Goal: Participate in discussion

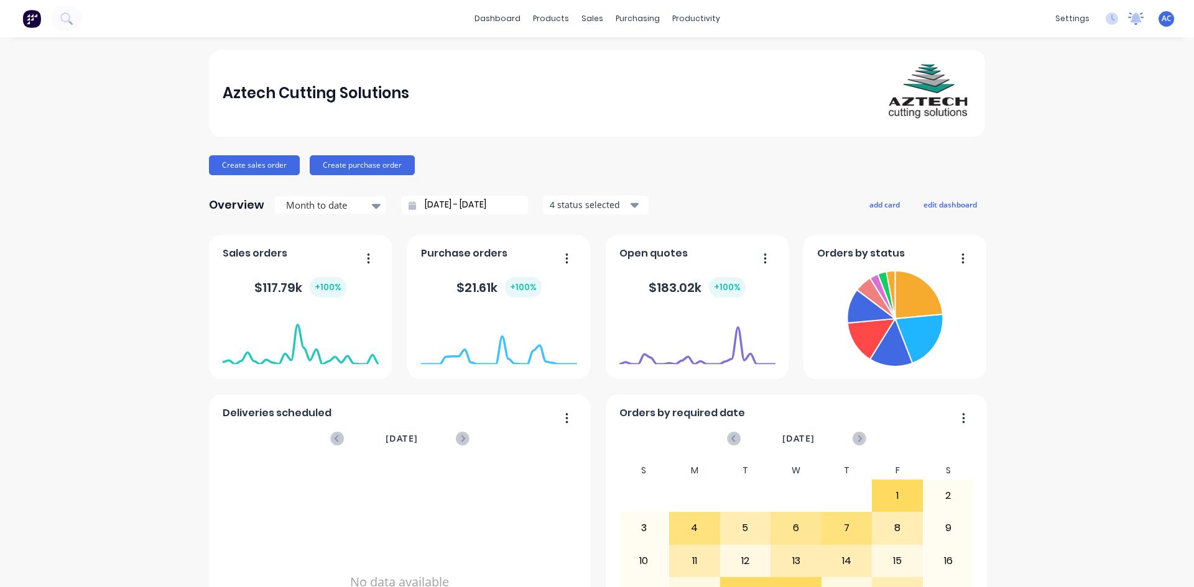
click at [1130, 19] on icon at bounding box center [1135, 17] width 11 height 10
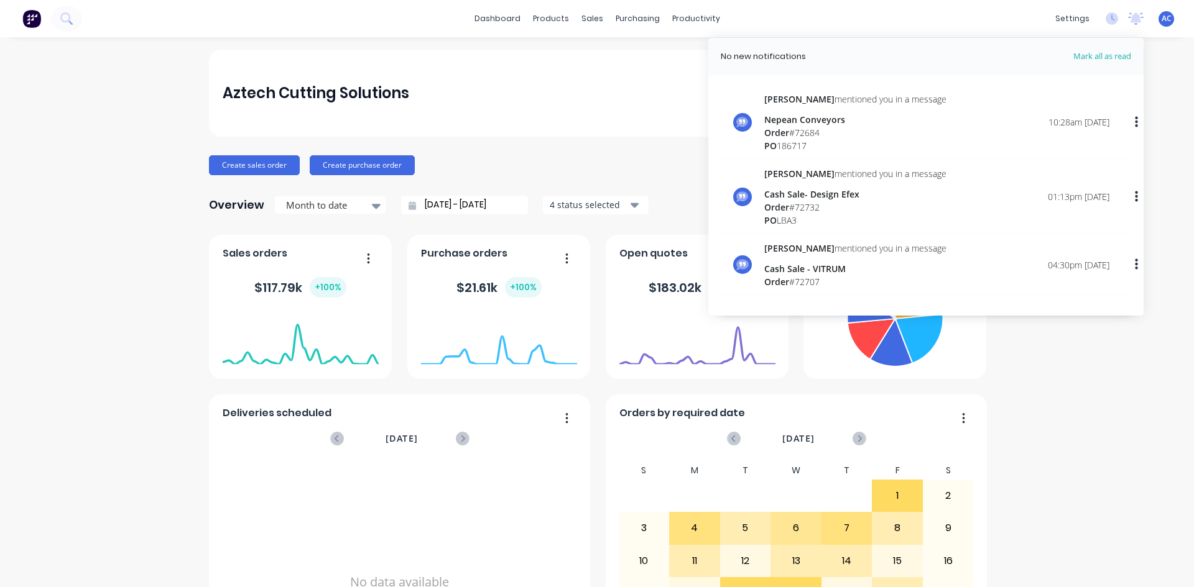
drag, startPoint x: 1120, startPoint y: 408, endPoint x: 1104, endPoint y: 293, distance: 116.1
click at [1121, 407] on div "Aztech Cutting Solutions Create sales order Create purchase order Overview Mont…" at bounding box center [597, 374] width 1194 height 649
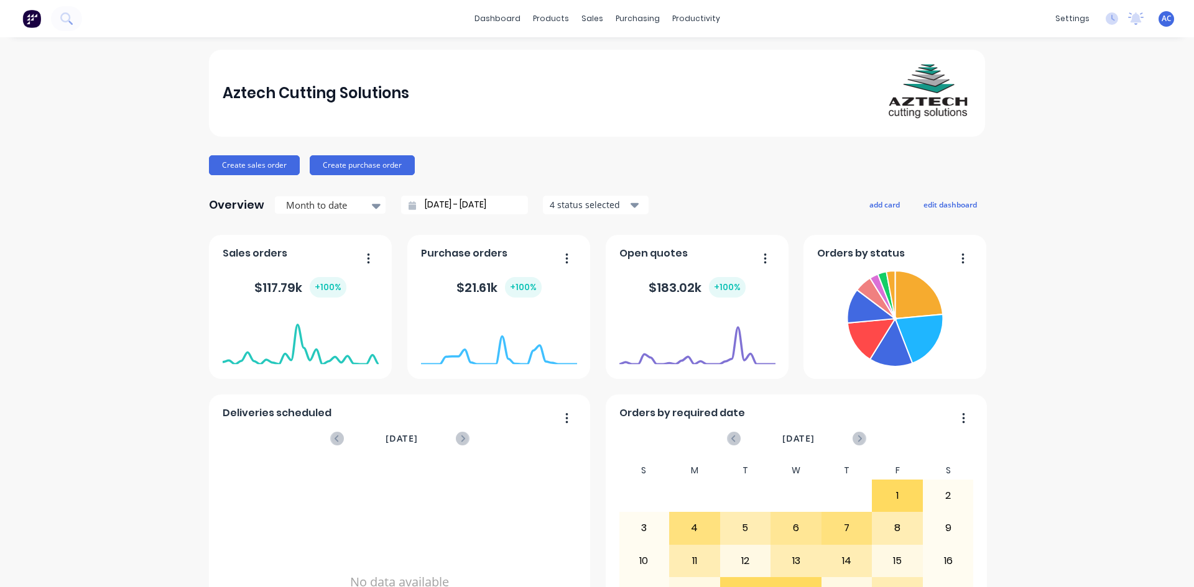
click at [30, 21] on img at bounding box center [31, 18] width 19 height 19
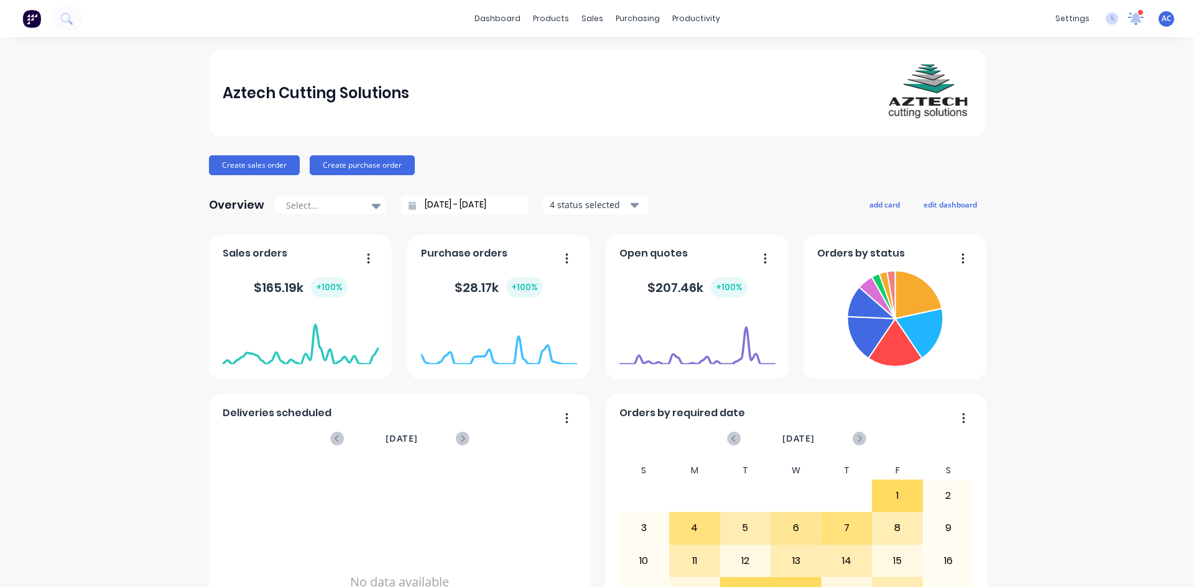
click at [1130, 19] on icon at bounding box center [1136, 17] width 12 height 11
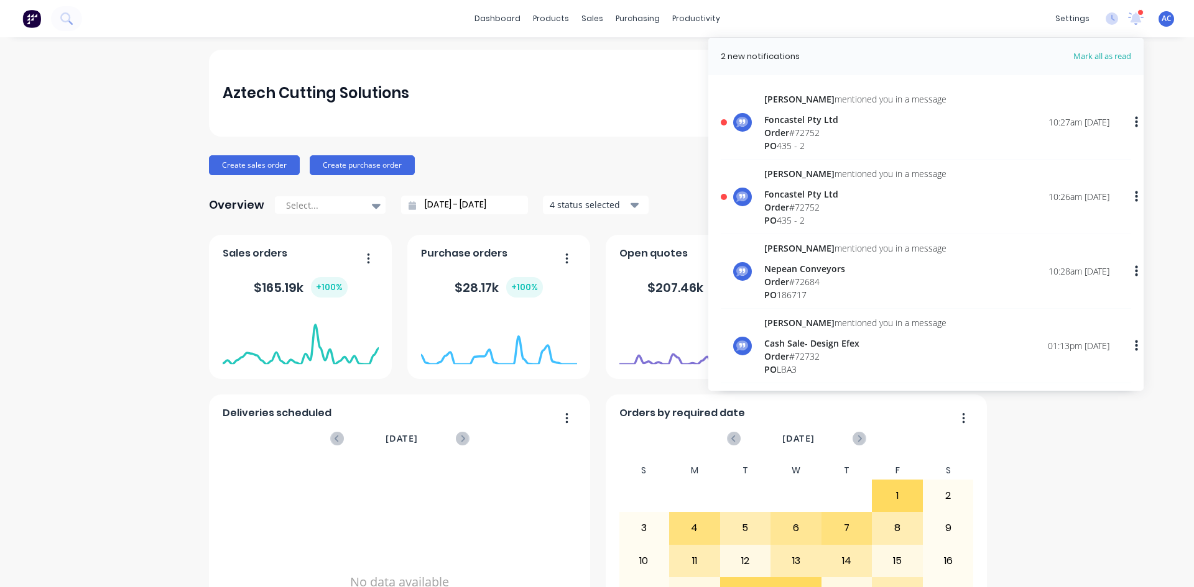
click at [766, 196] on div "Foncastel Pty Ltd" at bounding box center [855, 194] width 182 height 13
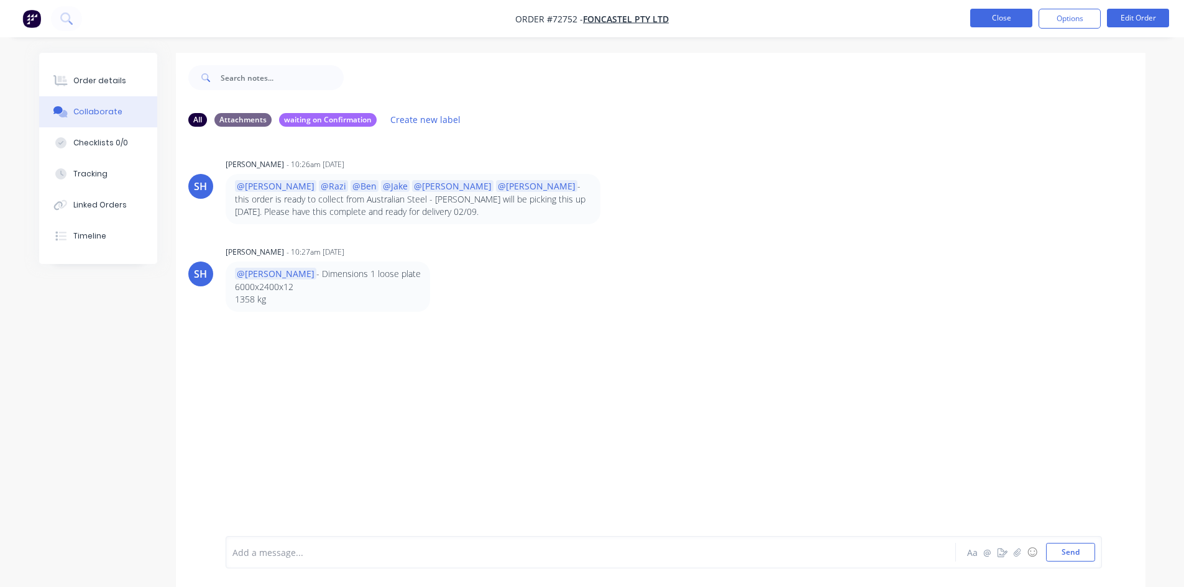
click at [997, 22] on button "Close" at bounding box center [1001, 18] width 62 height 19
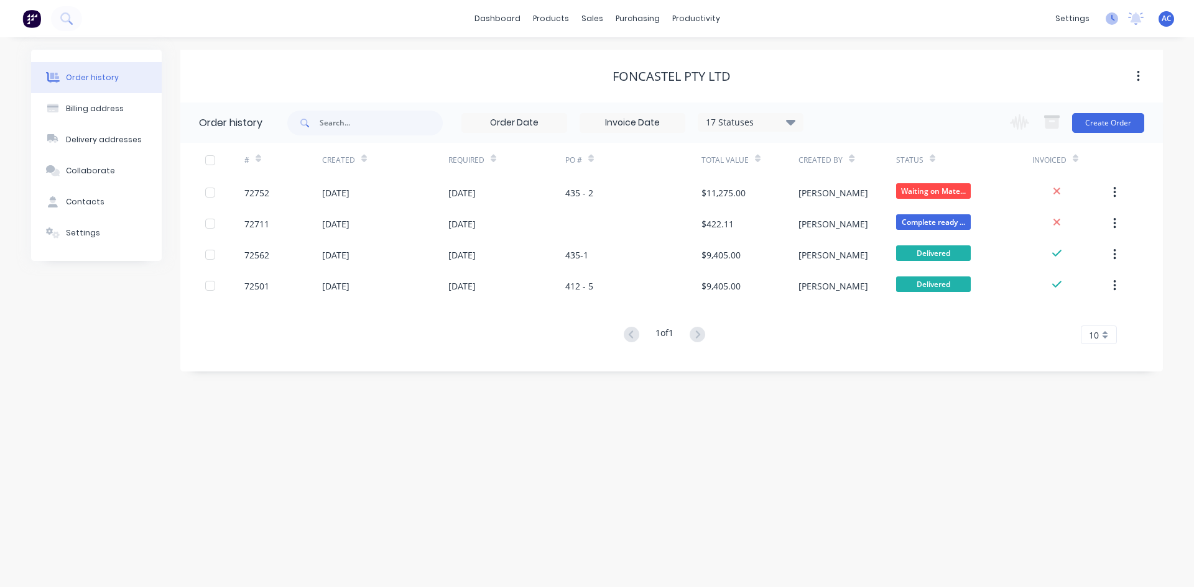
click at [1112, 22] on icon at bounding box center [1111, 18] width 12 height 12
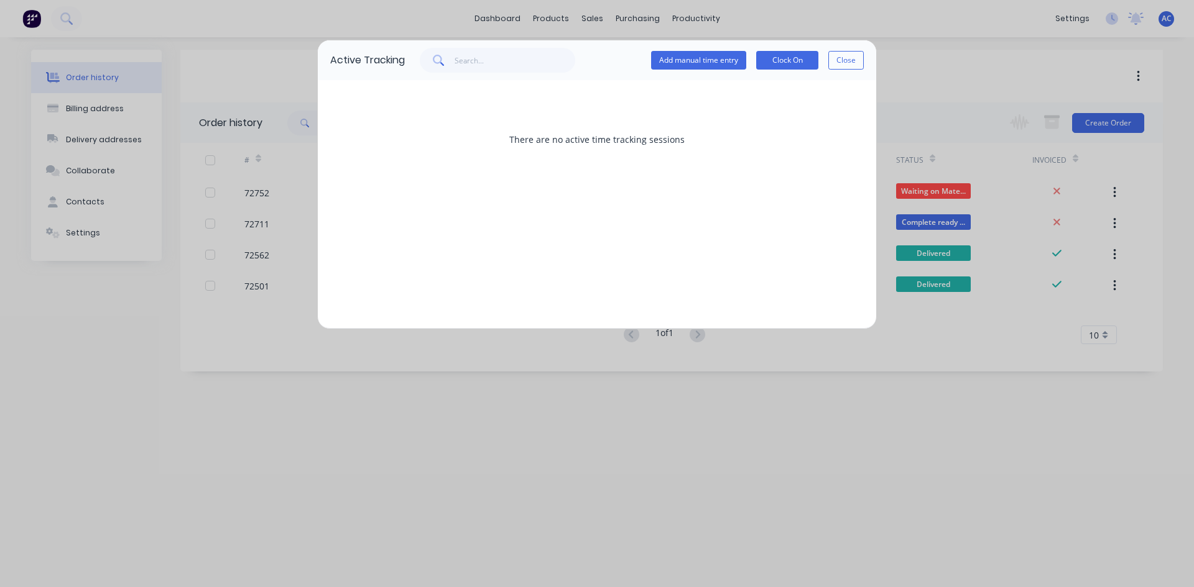
click at [1044, 47] on div "Active Tracking Add manual time entry Clock On Close There are no active time t…" at bounding box center [597, 293] width 1194 height 587
click at [857, 58] on button "Close" at bounding box center [845, 60] width 35 height 19
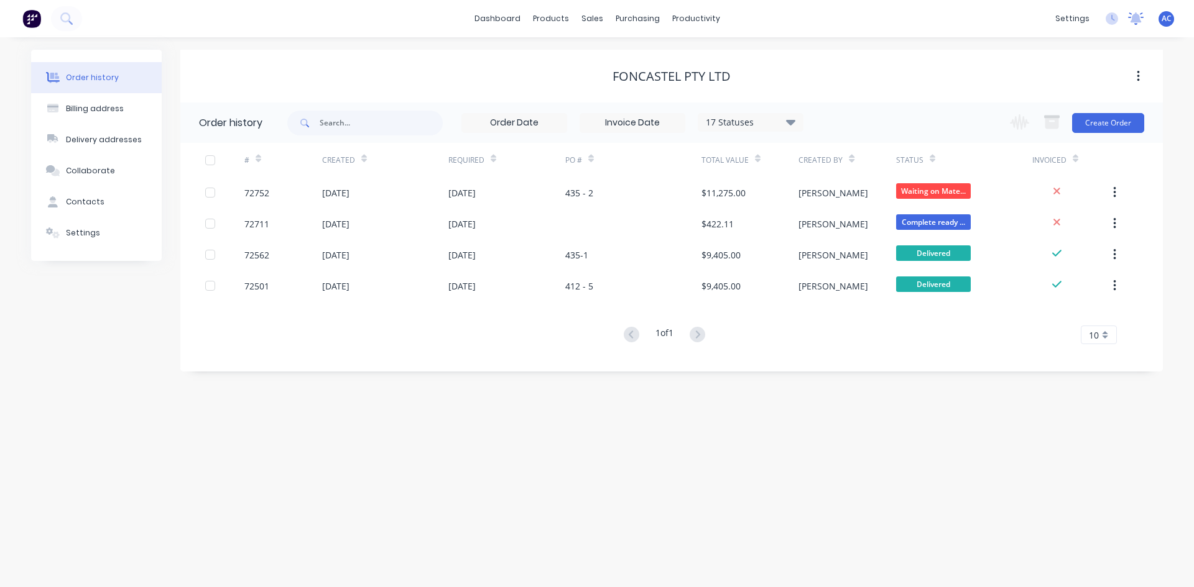
click at [1139, 21] on icon at bounding box center [1135, 17] width 11 height 10
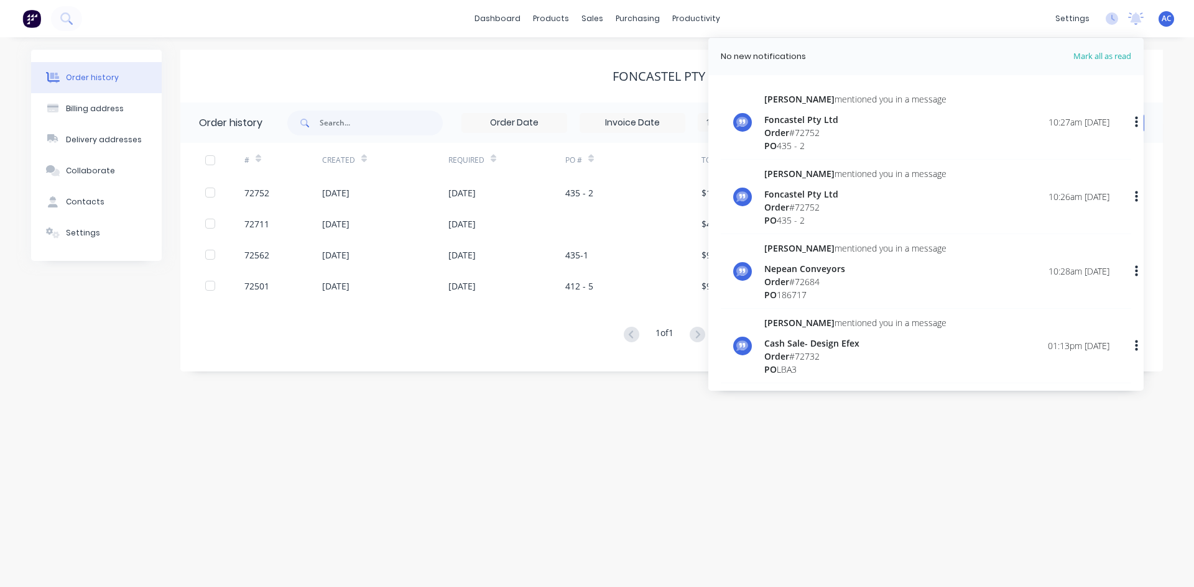
click at [814, 121] on div "Foncastel Pty Ltd" at bounding box center [855, 119] width 182 height 13
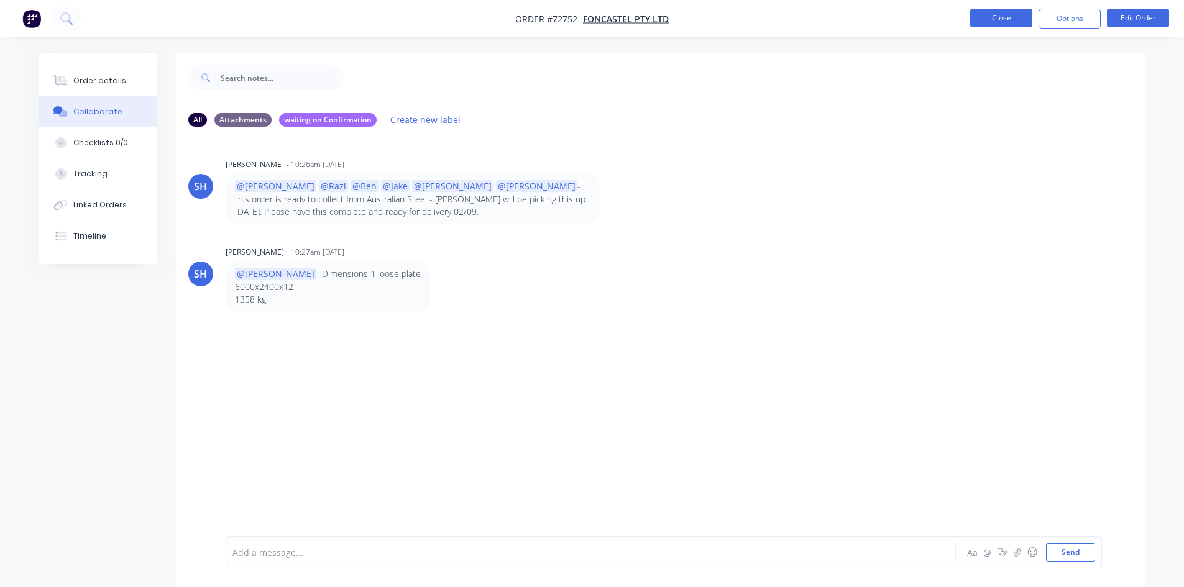
click at [1016, 21] on button "Close" at bounding box center [1001, 18] width 62 height 19
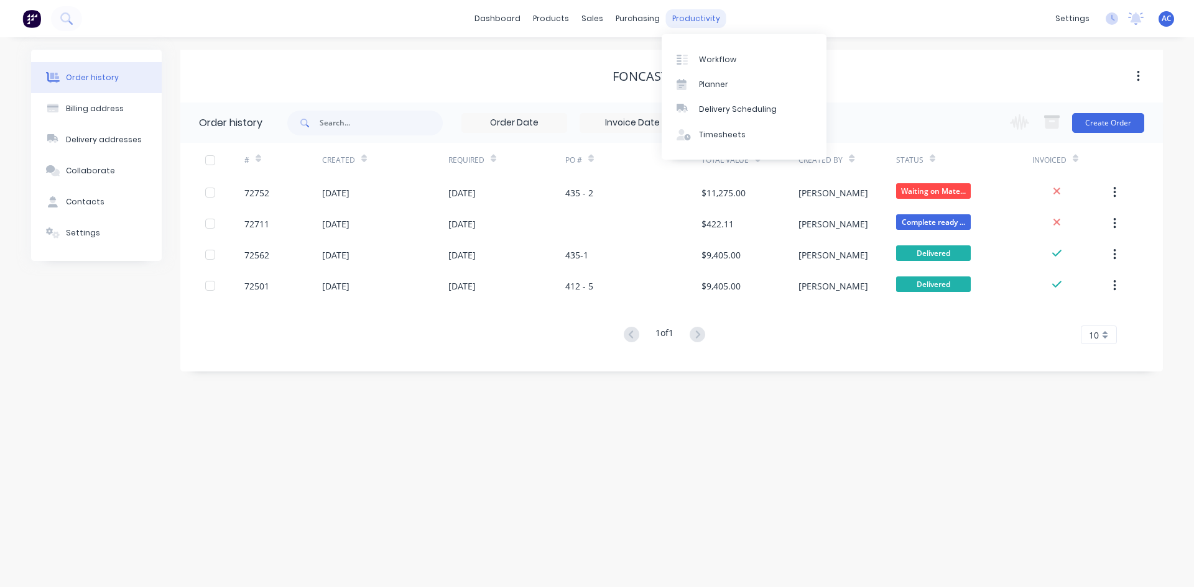
click at [689, 16] on div "productivity" at bounding box center [696, 18] width 60 height 19
click at [707, 63] on div "Workflow" at bounding box center [717, 59] width 37 height 11
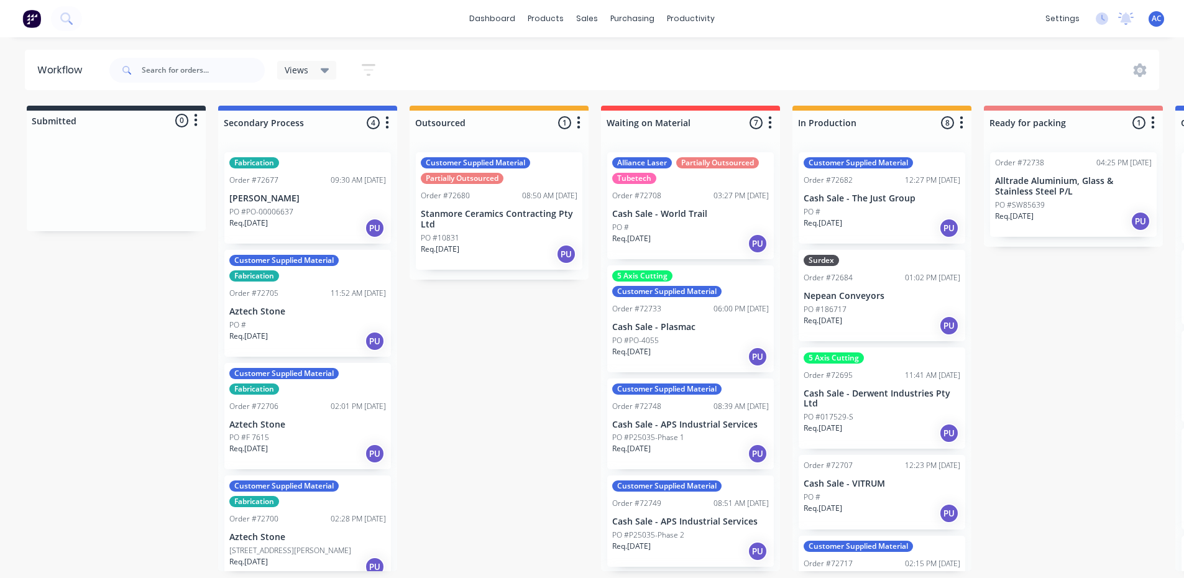
click at [329, 75] on div "Views" at bounding box center [307, 70] width 60 height 19
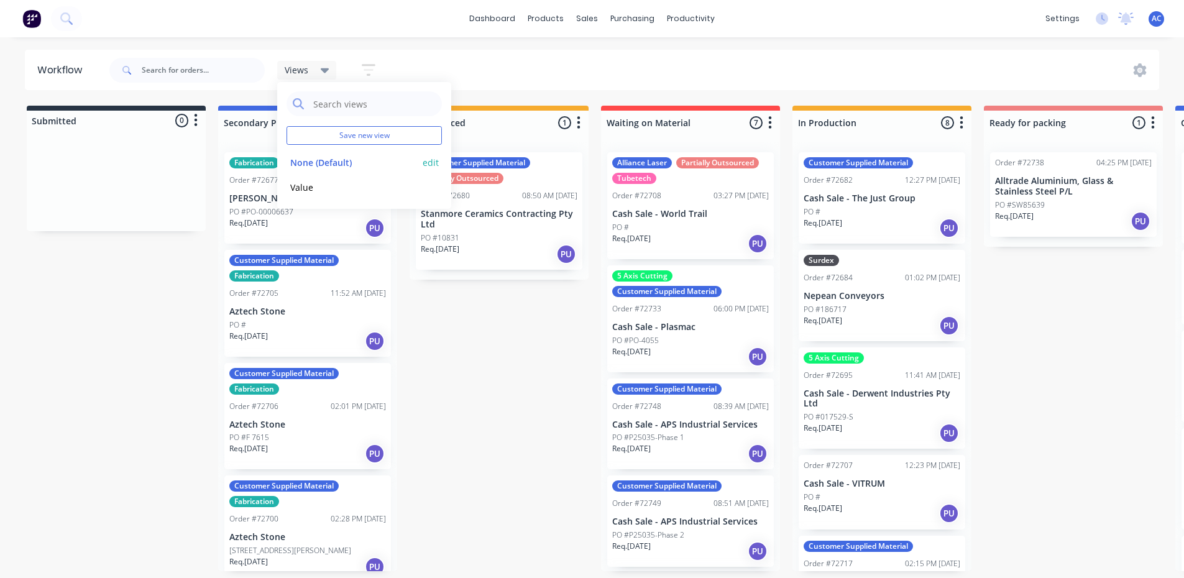
click at [314, 160] on button "None (Default)" at bounding box center [353, 162] width 132 height 14
click at [1050, 312] on div "Submitted 0 Status colour #273444 hex #273444 Save Cancel Summaries Total order…" at bounding box center [1117, 339] width 2253 height 466
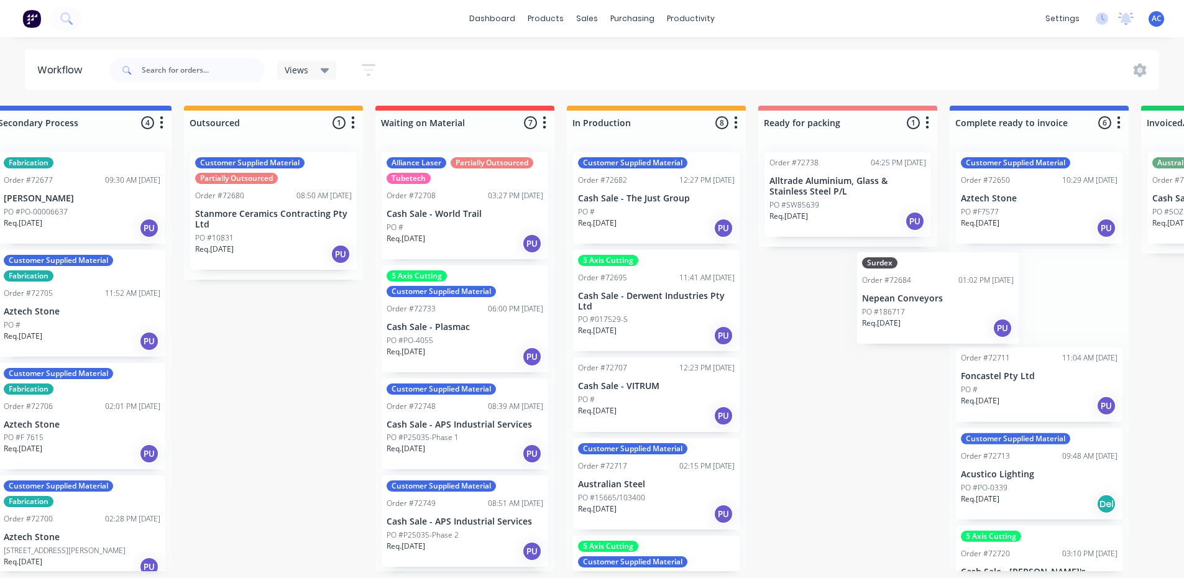
scroll to position [0, 246]
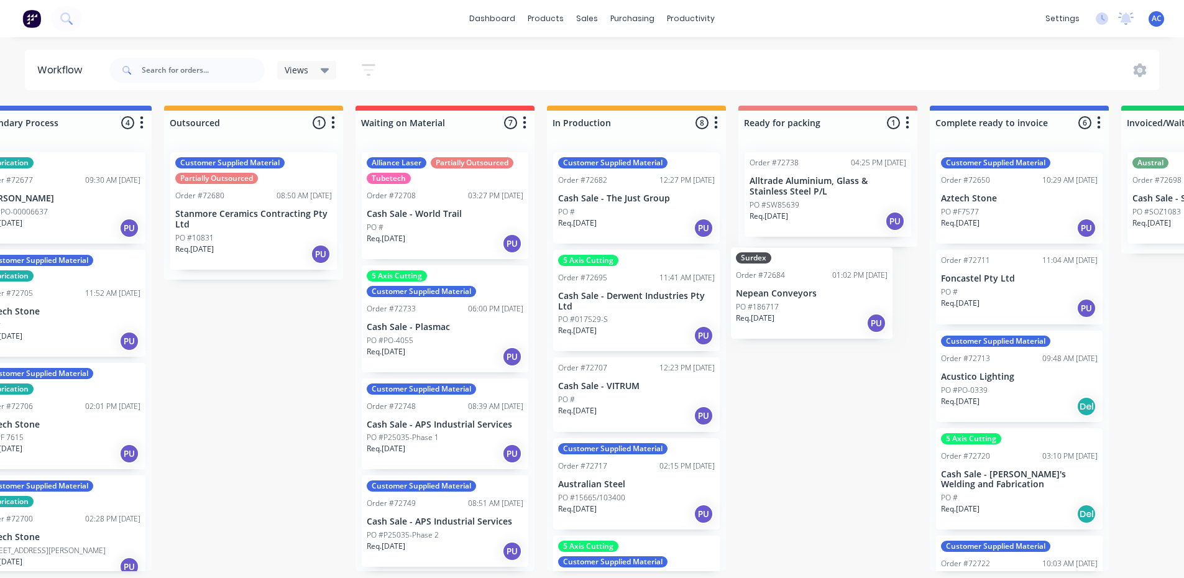
drag, startPoint x: 885, startPoint y: 300, endPoint x: 817, endPoint y: 297, distance: 67.8
click at [817, 297] on div "Submitted 0 Status colour #273444 hex #273444 Save Cancel Summaries Total order…" at bounding box center [871, 339] width 2253 height 466
drag, startPoint x: 615, startPoint y: 287, endPoint x: 790, endPoint y: 290, distance: 174.7
click at [790, 290] on div "Submitted 0 Status colour #273444 hex #273444 Save Cancel Summaries Total order…" at bounding box center [871, 339] width 2253 height 466
drag, startPoint x: 655, startPoint y: 290, endPoint x: 860, endPoint y: 294, distance: 205.2
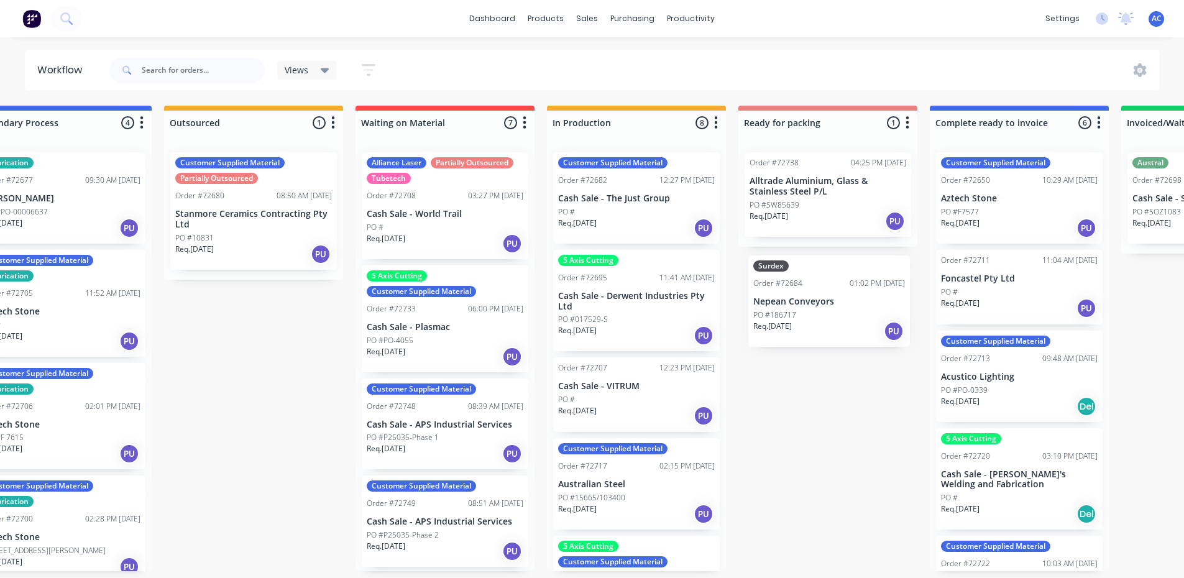
click at [860, 294] on div "Submitted 0 Status colour #273444 hex #273444 Save Cancel Summaries Total order…" at bounding box center [871, 339] width 2253 height 466
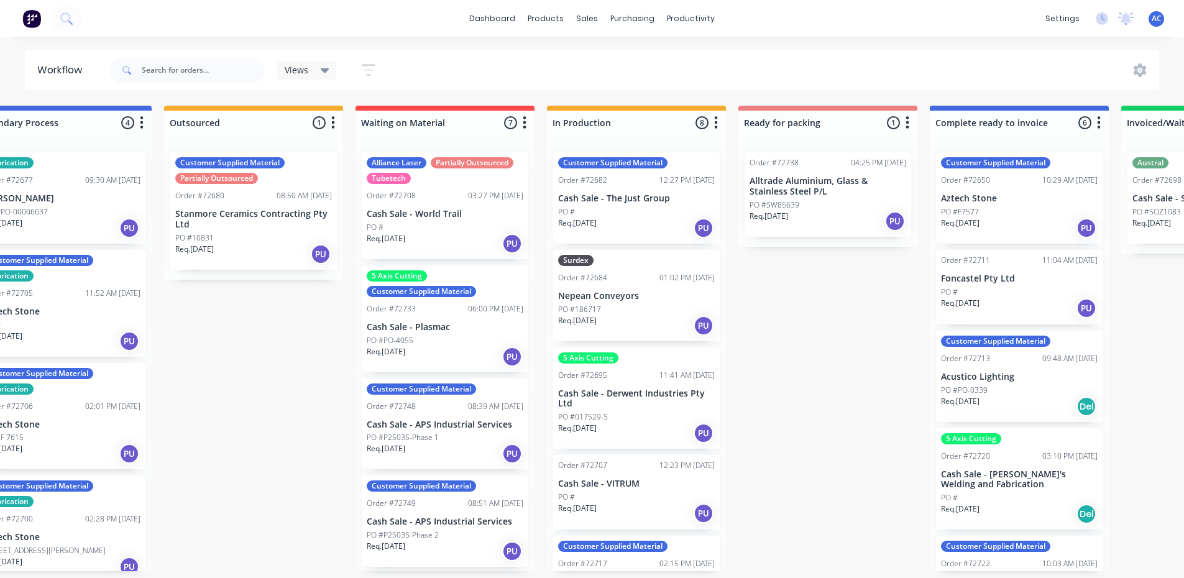
click at [663, 301] on p "Nepean Conveyors" at bounding box center [636, 296] width 157 height 11
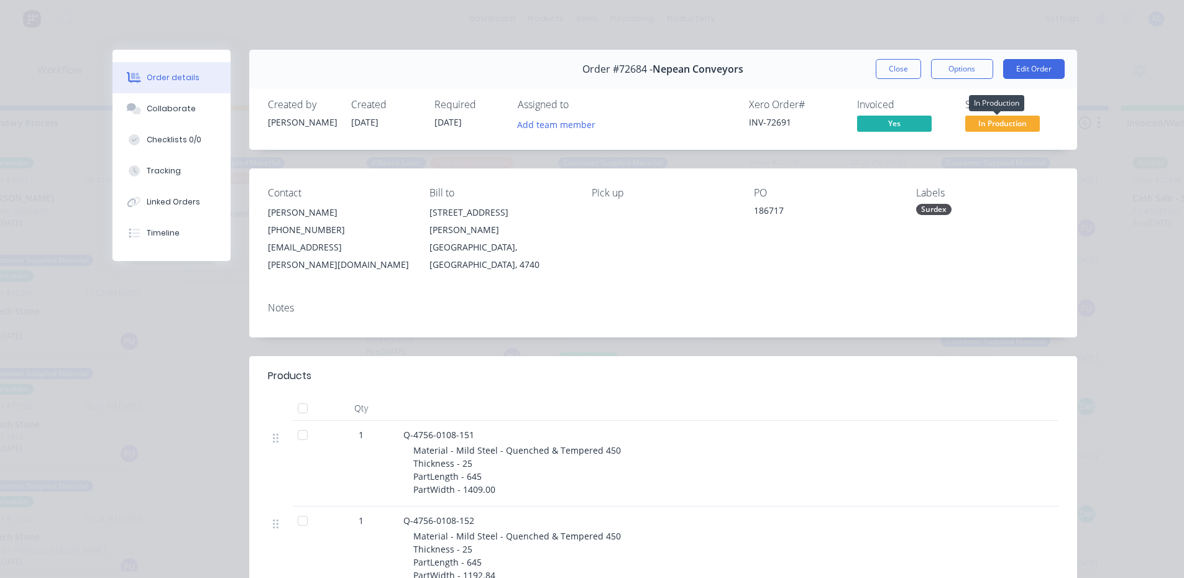
click at [990, 121] on span "In Production" at bounding box center [1002, 124] width 75 height 16
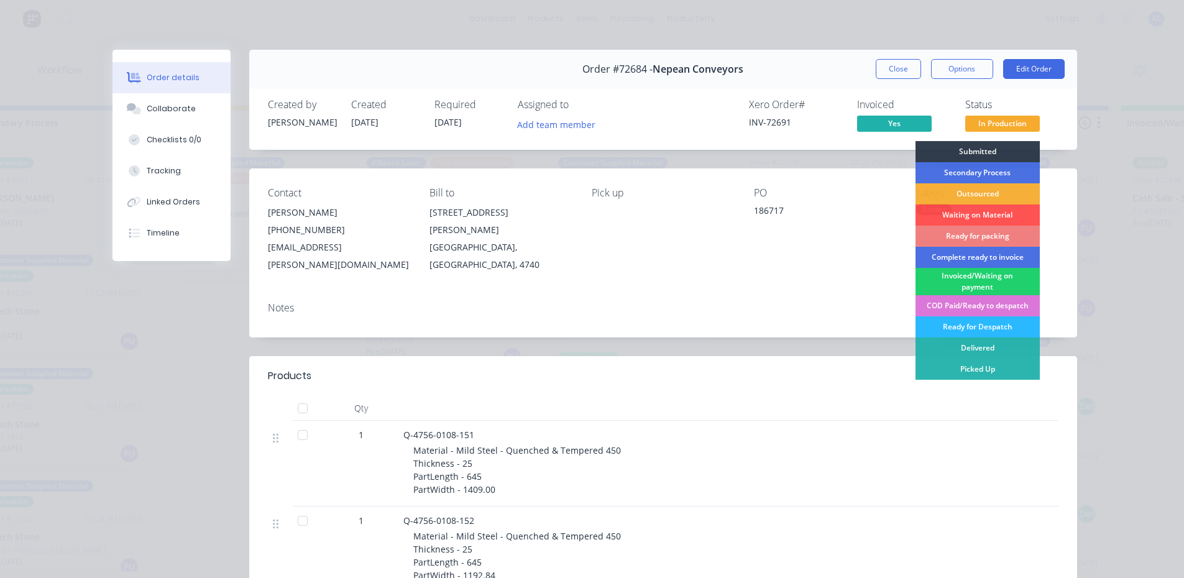
click at [987, 236] on div "Ready for packing" at bounding box center [978, 236] width 124 height 21
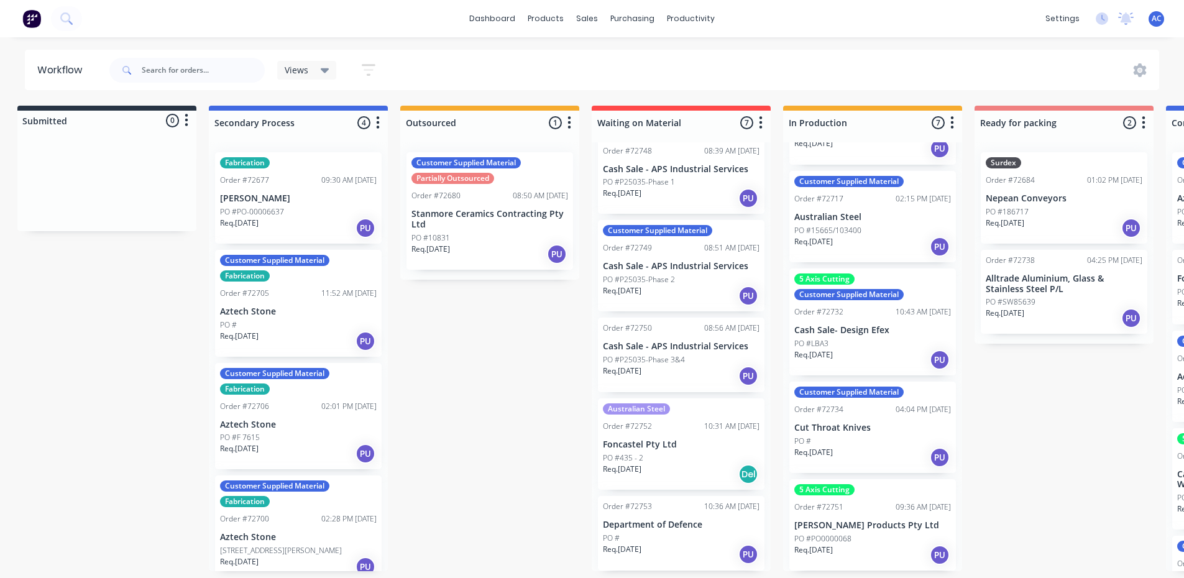
scroll to position [0, 0]
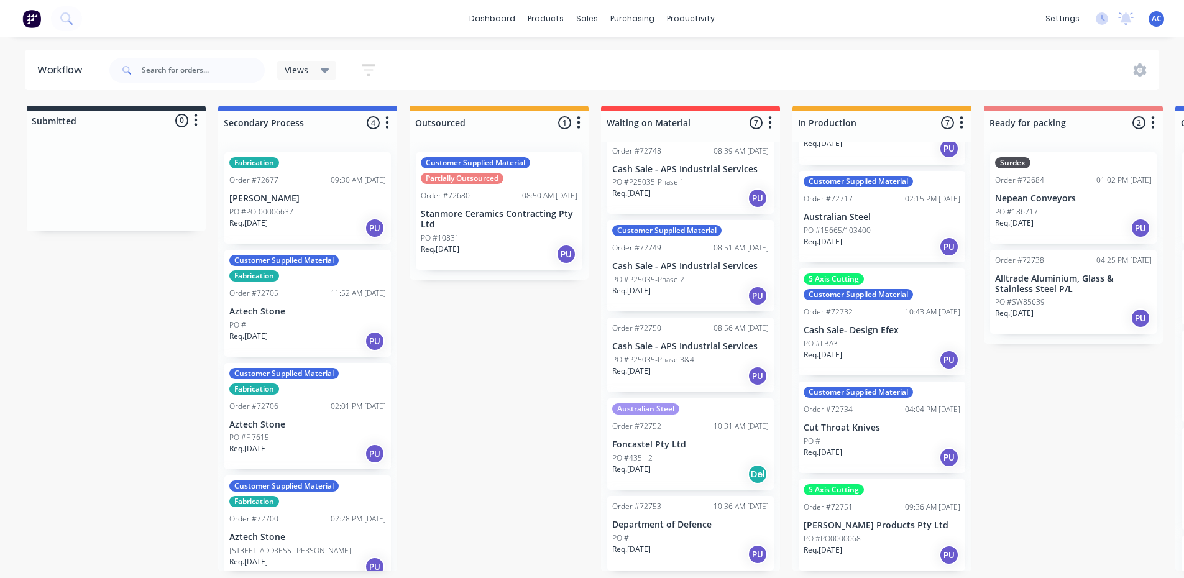
click at [479, 216] on p "Stanmore Ceramics Contracting Pty Ltd" at bounding box center [499, 219] width 157 height 21
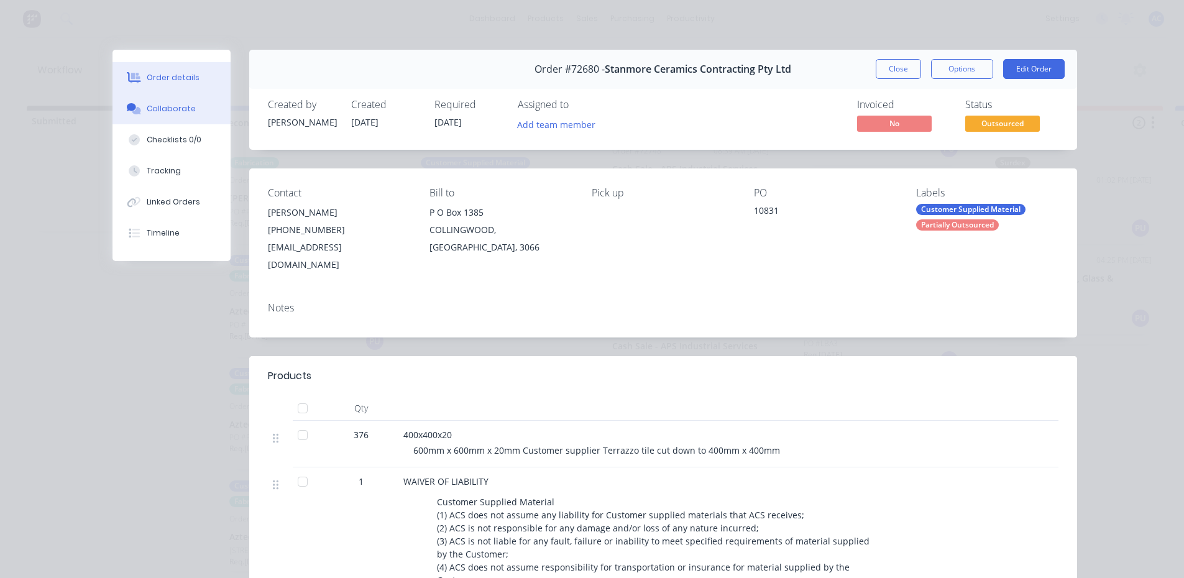
click at [172, 110] on div "Collaborate" at bounding box center [171, 108] width 49 height 11
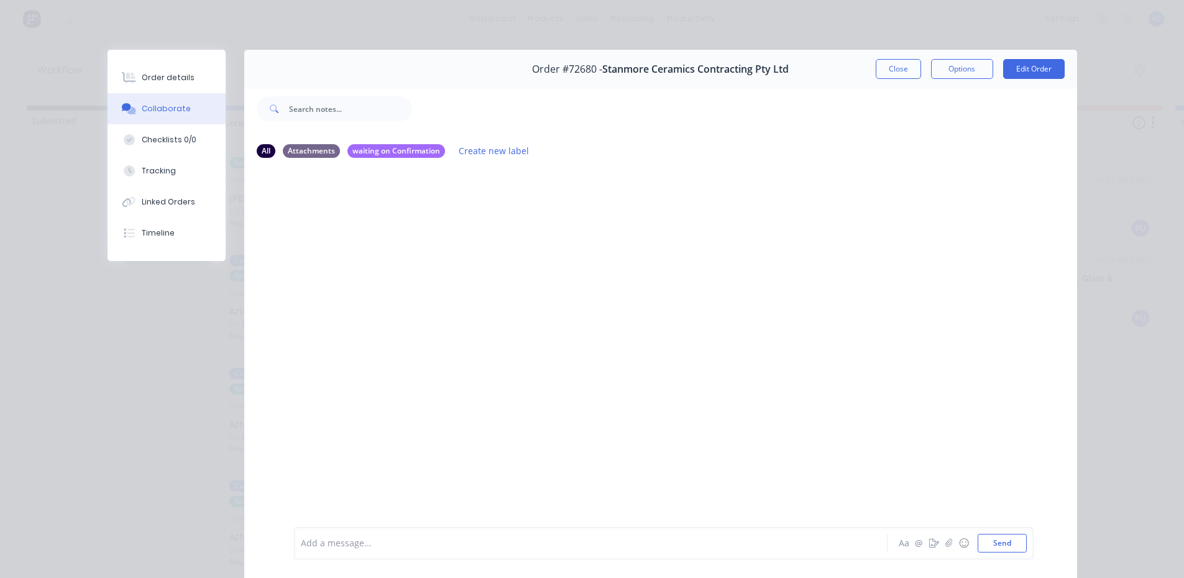
click at [386, 535] on div "Add a message..." at bounding box center [573, 543] width 545 height 19
click at [996, 545] on button "Send" at bounding box center [1002, 543] width 49 height 19
click at [425, 546] on div at bounding box center [574, 543] width 544 height 13
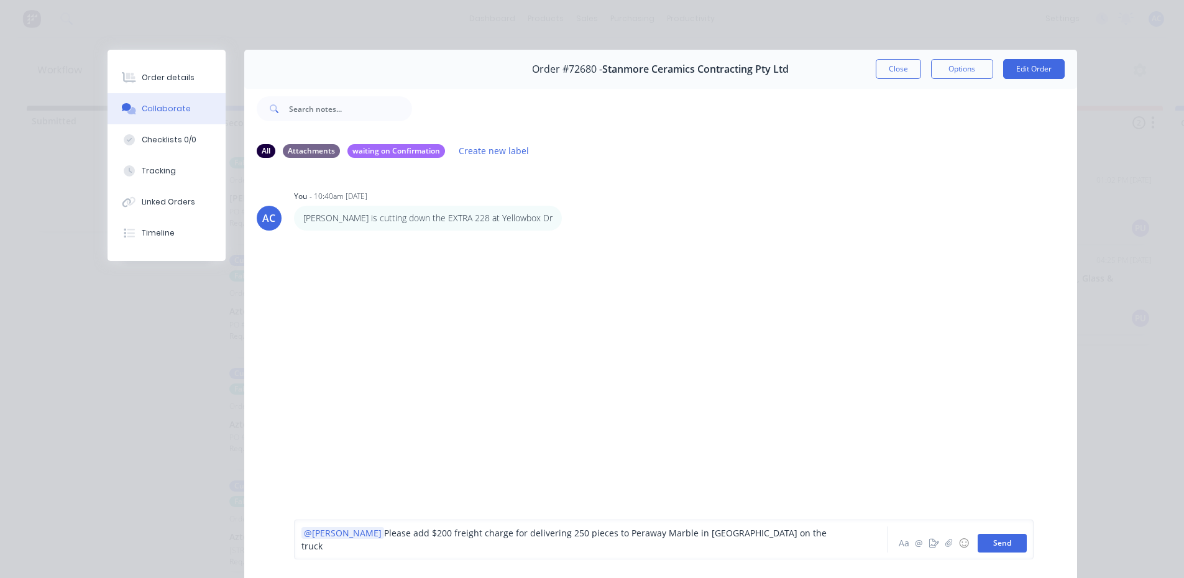
click at [1003, 545] on button "Send" at bounding box center [1002, 543] width 49 height 19
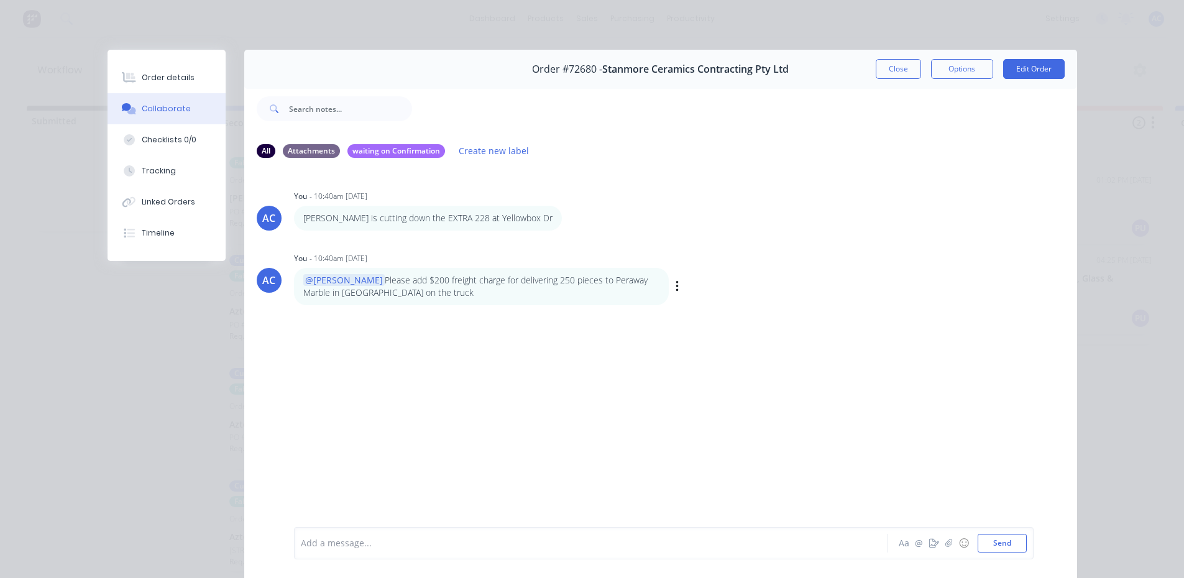
click at [675, 287] on div "Labels Edit Delete" at bounding box center [678, 287] width 7 height 18
click at [676, 288] on icon "button" at bounding box center [678, 287] width 4 height 14
click at [689, 305] on button "Edit" at bounding box center [722, 309] width 78 height 21
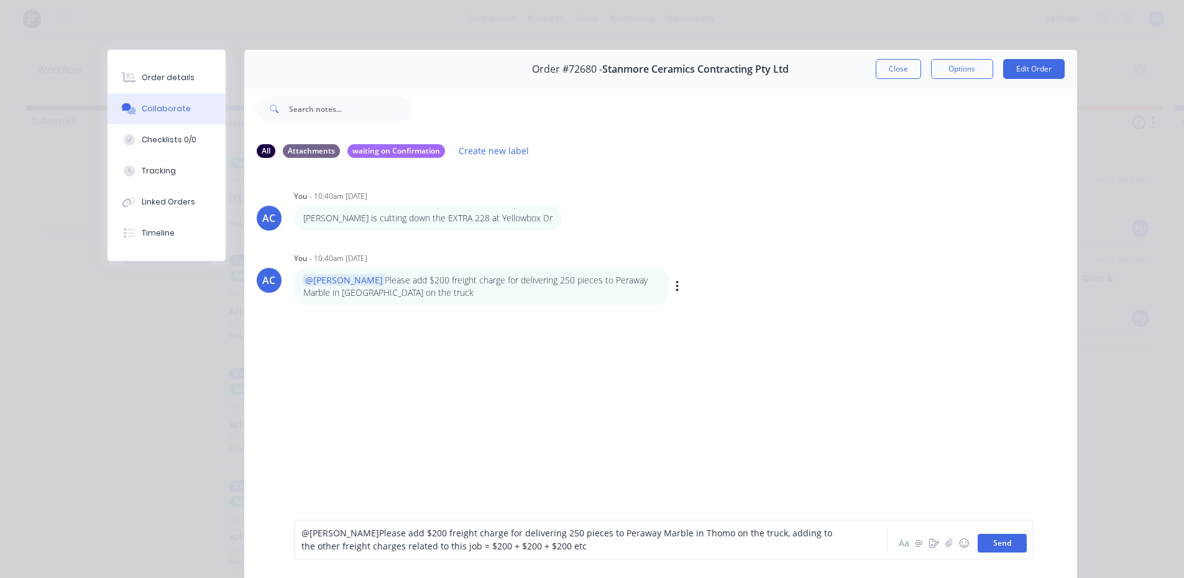
click at [1003, 546] on button "Send" at bounding box center [1002, 543] width 49 height 19
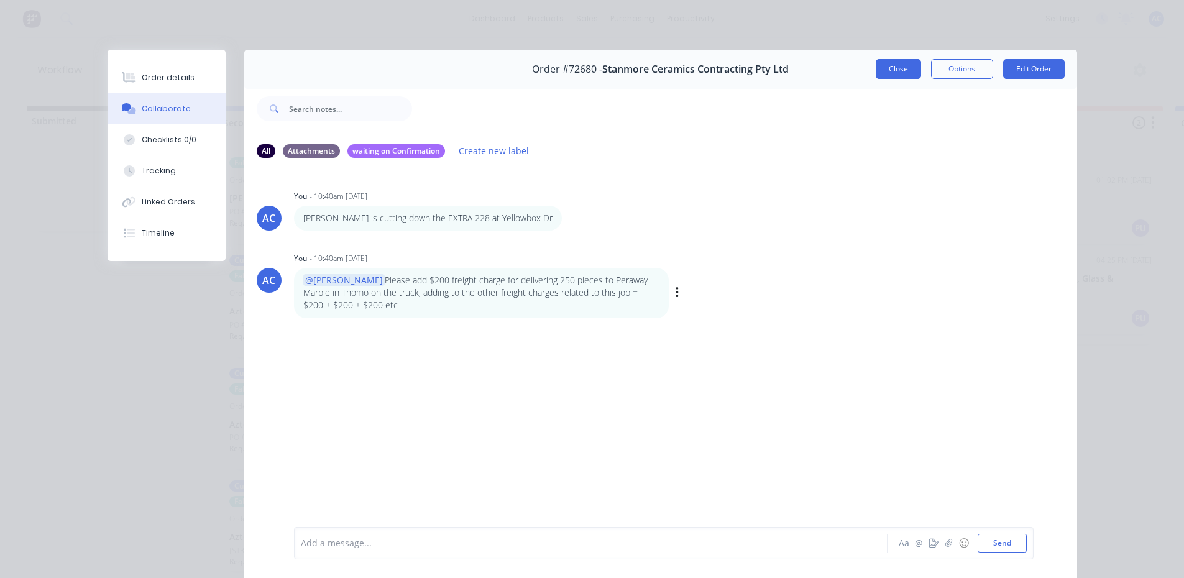
click at [899, 70] on button "Close" at bounding box center [898, 69] width 45 height 20
